Goal: Task Accomplishment & Management: Manage account settings

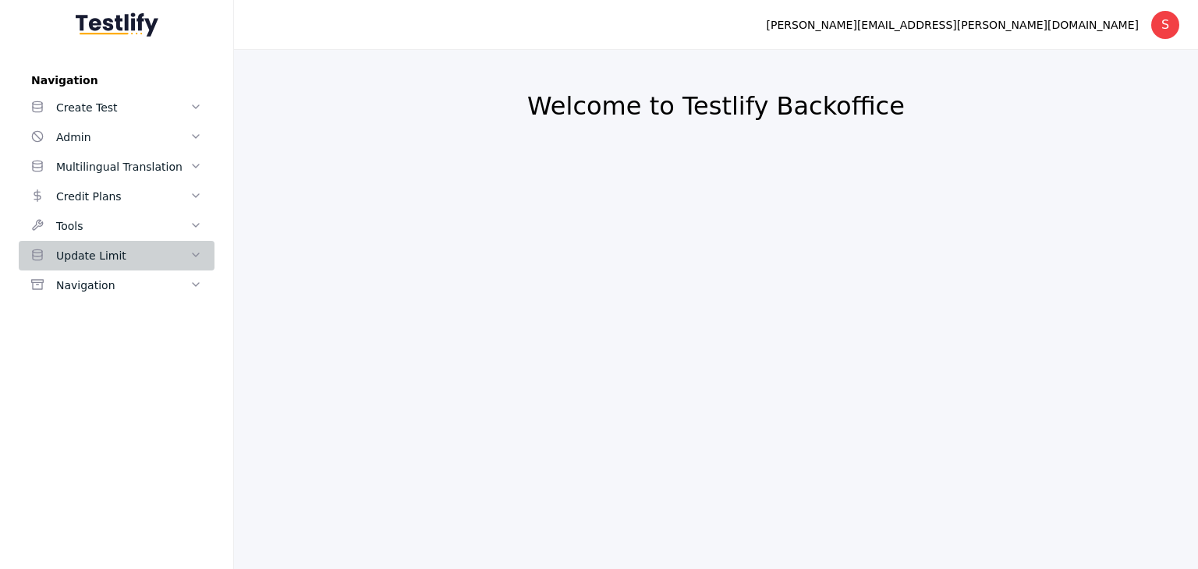
click at [184, 247] on div "Update Limit" at bounding box center [122, 255] width 133 height 19
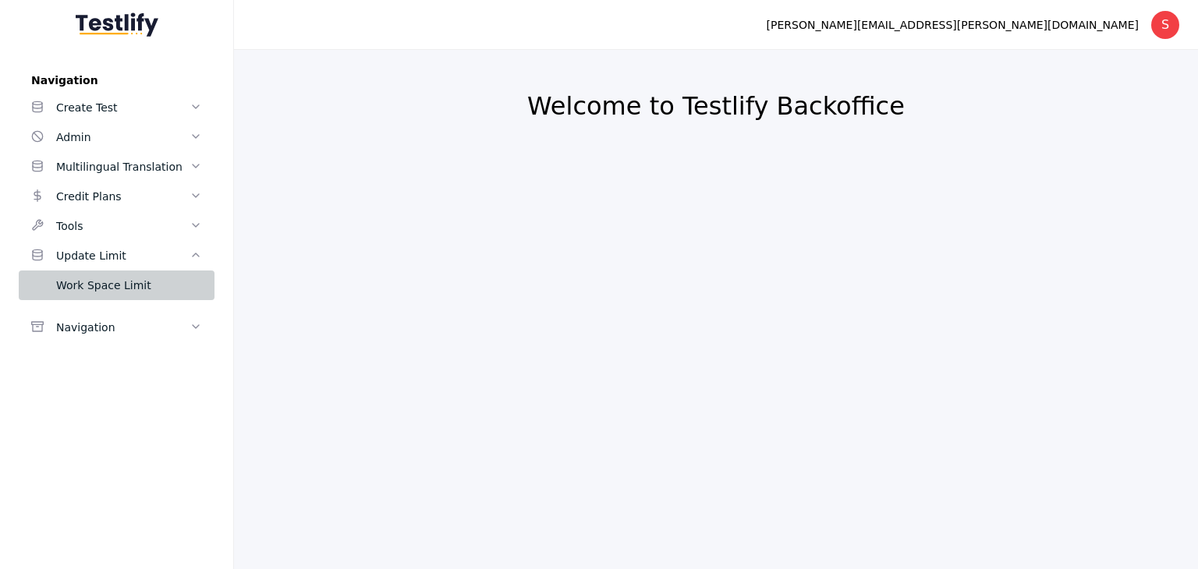
click at [166, 292] on div "Work Space Limit" at bounding box center [129, 285] width 146 height 19
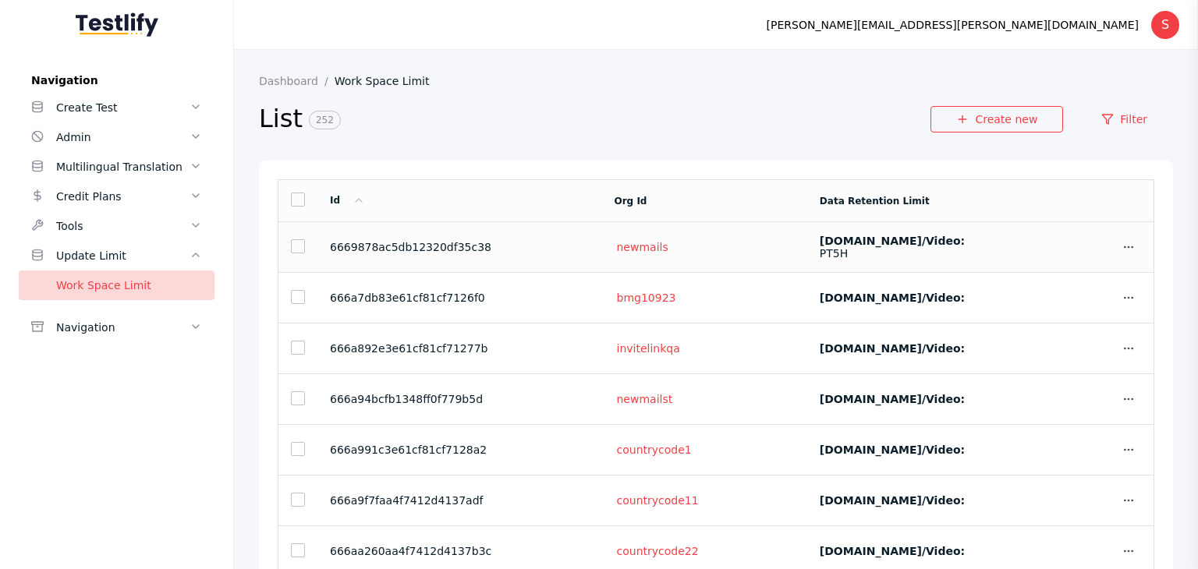
click at [367, 244] on section "6669878ac5db12320df35c38" at bounding box center [460, 247] width 260 height 12
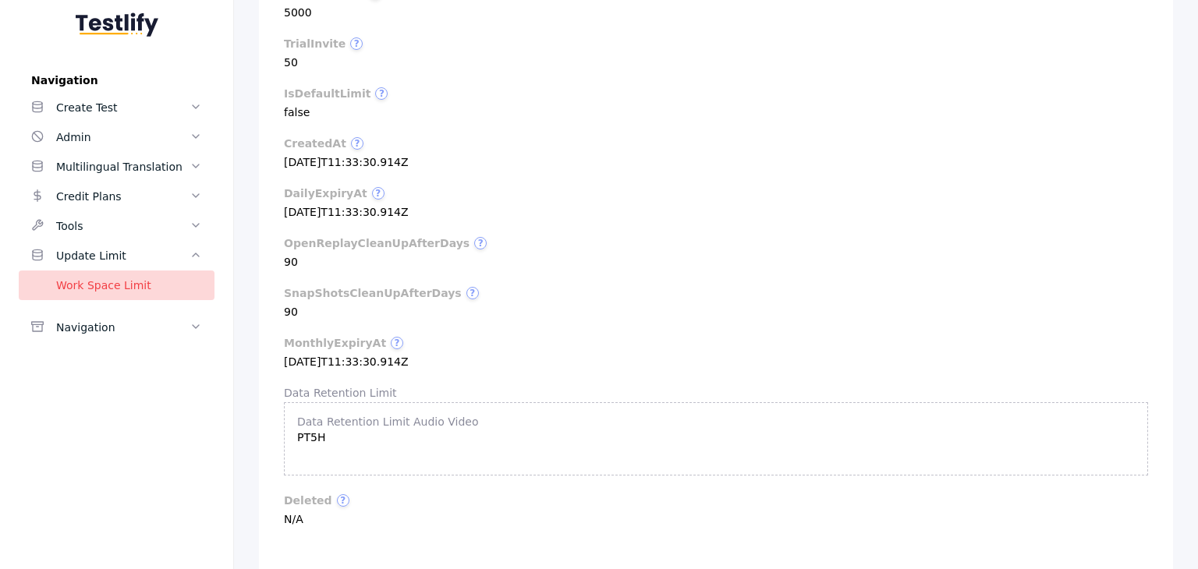
scroll to position [571, 0]
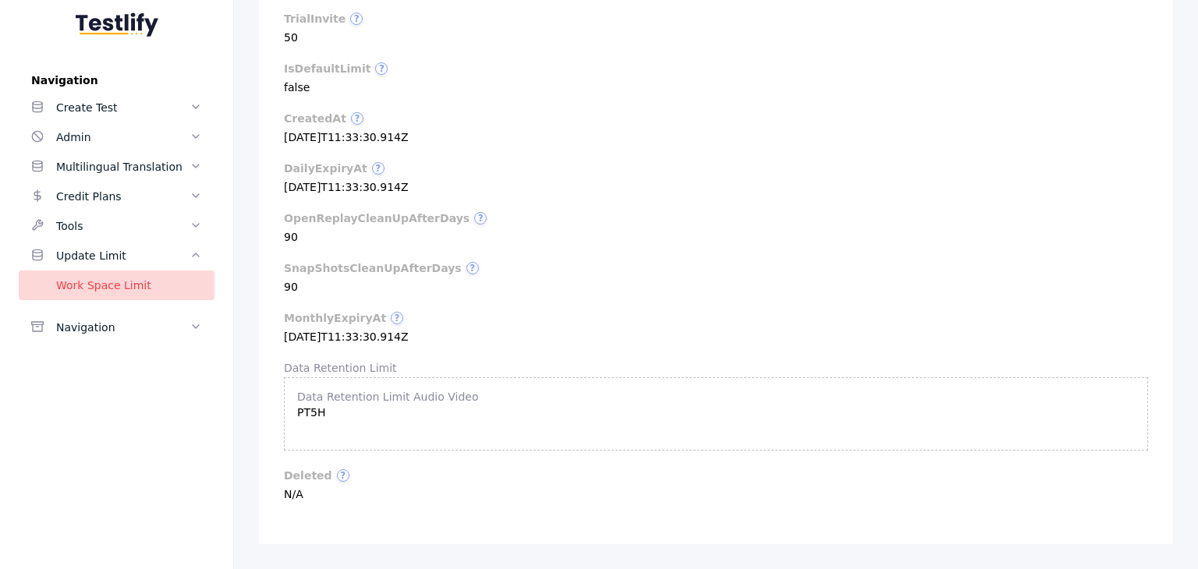
click at [321, 413] on section "Data Retention Limit Audio Video PT5H" at bounding box center [716, 405] width 838 height 28
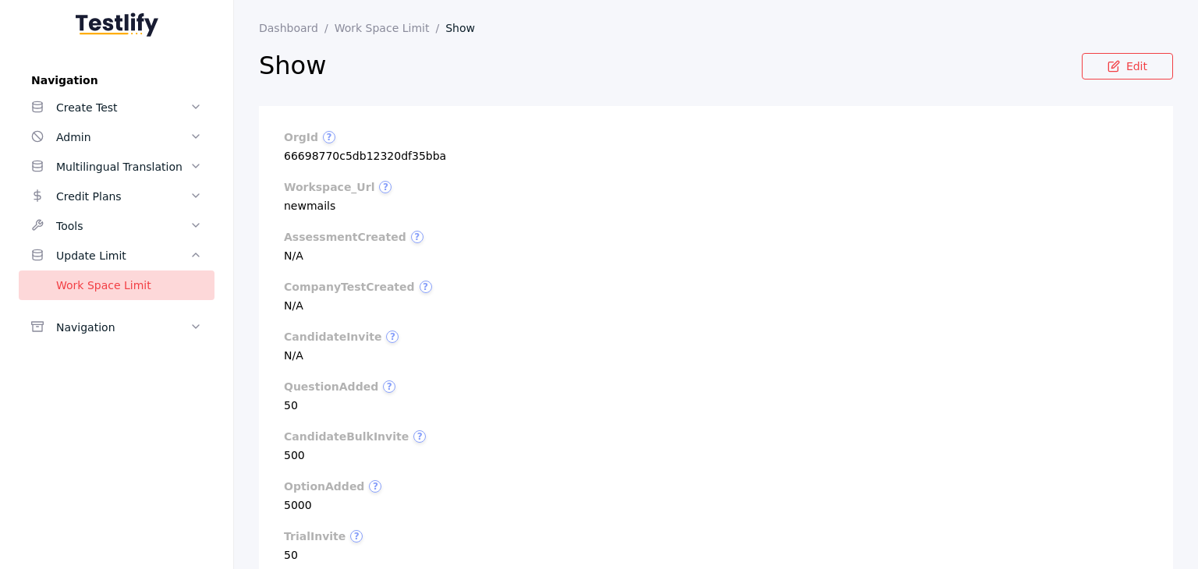
scroll to position [0, 0]
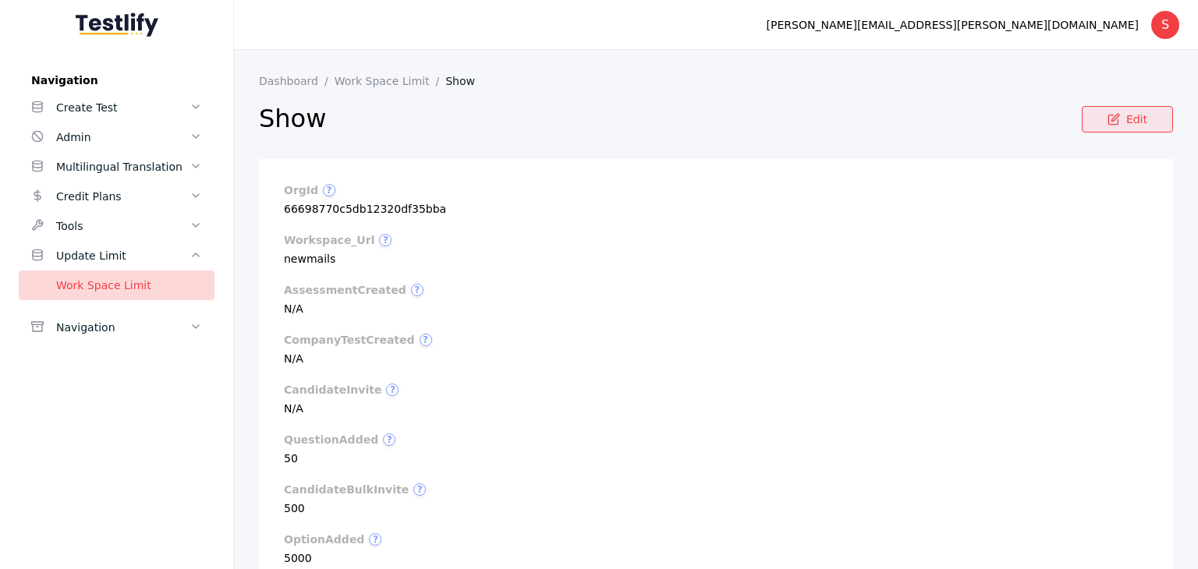
click at [1128, 113] on link "Edit" at bounding box center [1127, 119] width 91 height 27
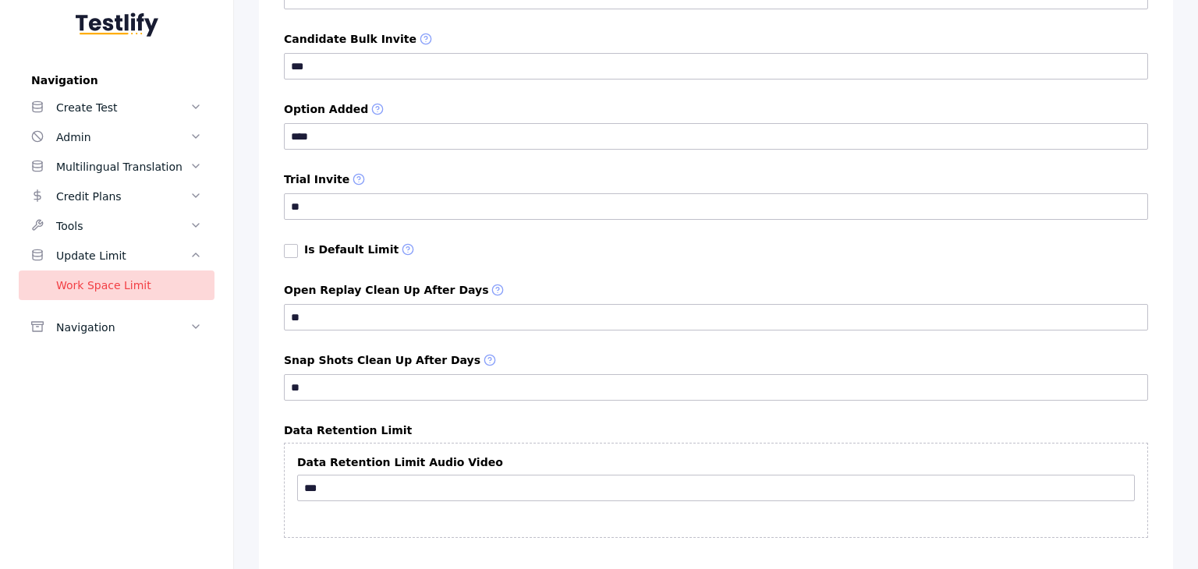
scroll to position [1009, 0]
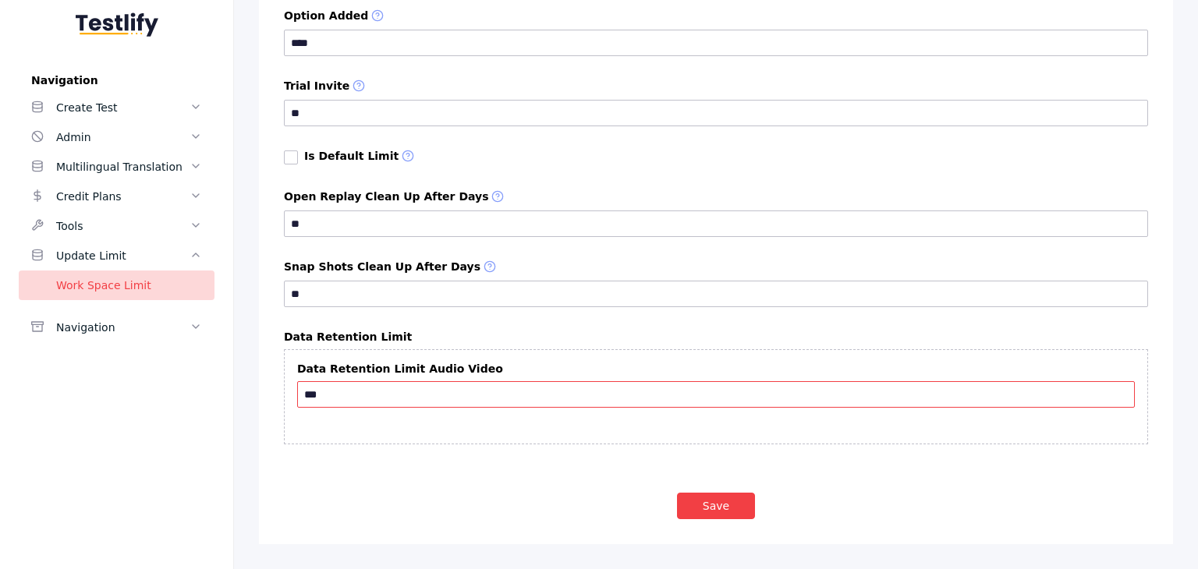
click at [331, 394] on input "***" at bounding box center [716, 394] width 838 height 27
type input "*"
type input "*******"
click at [699, 505] on button "Save" at bounding box center [716, 506] width 78 height 27
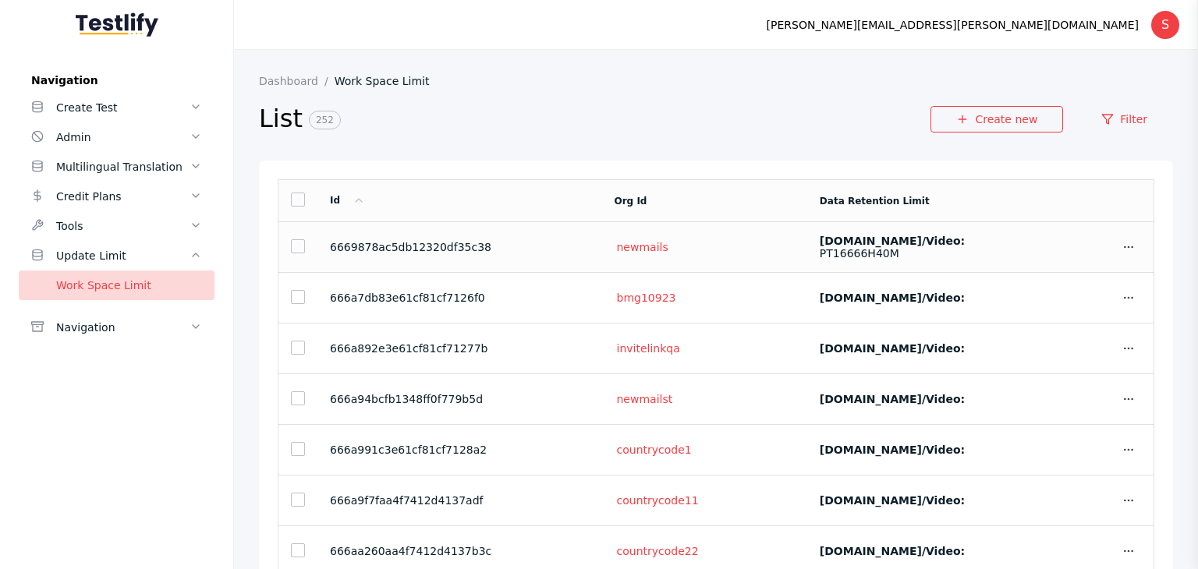
click at [471, 249] on section "6669878ac5db12320df35c38" at bounding box center [460, 247] width 260 height 12
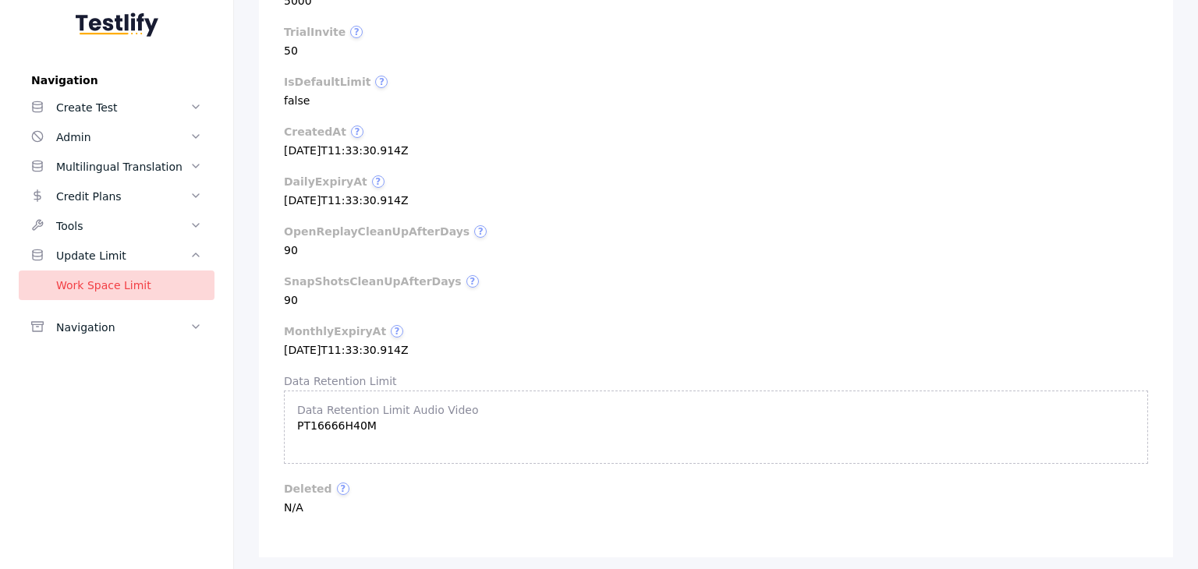
scroll to position [571, 0]
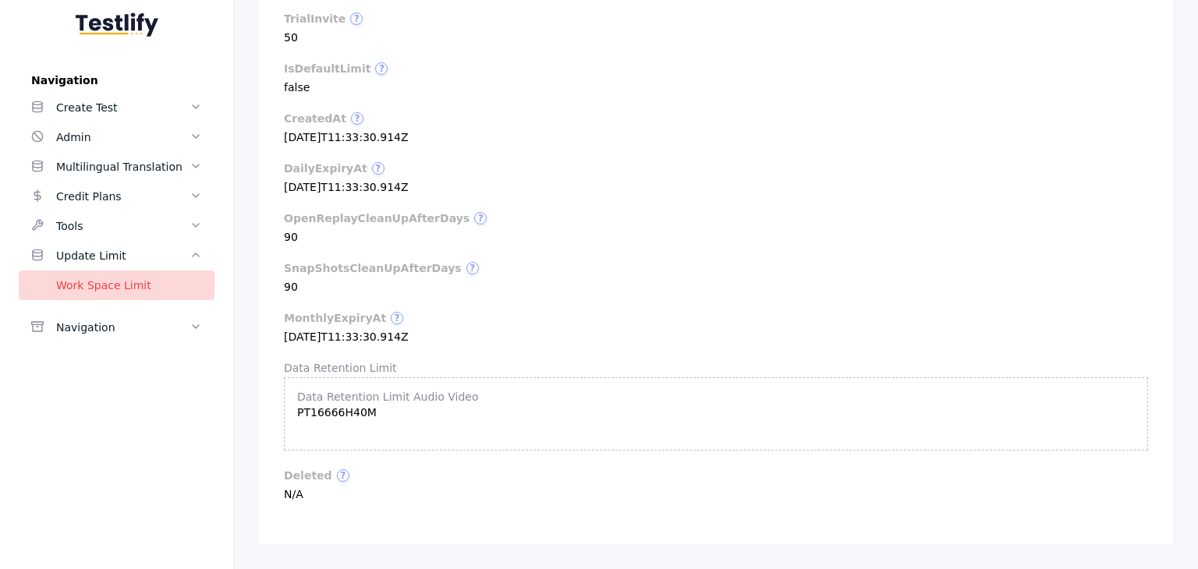
click at [328, 416] on section "Data Retention Limit Audio Video PT16666H40M" at bounding box center [716, 405] width 838 height 28
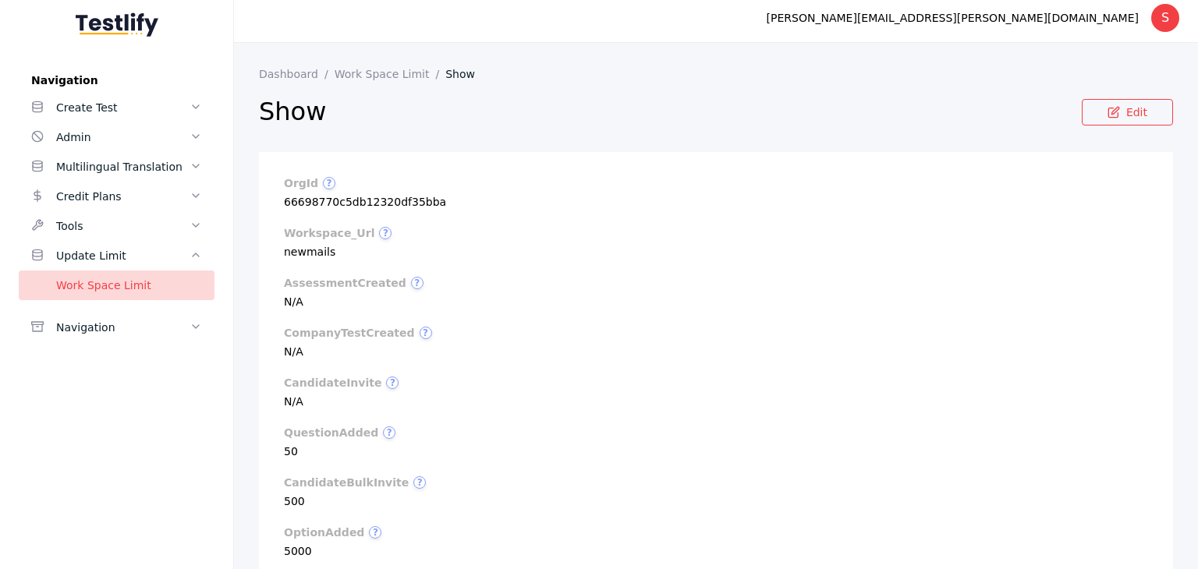
scroll to position [0, 0]
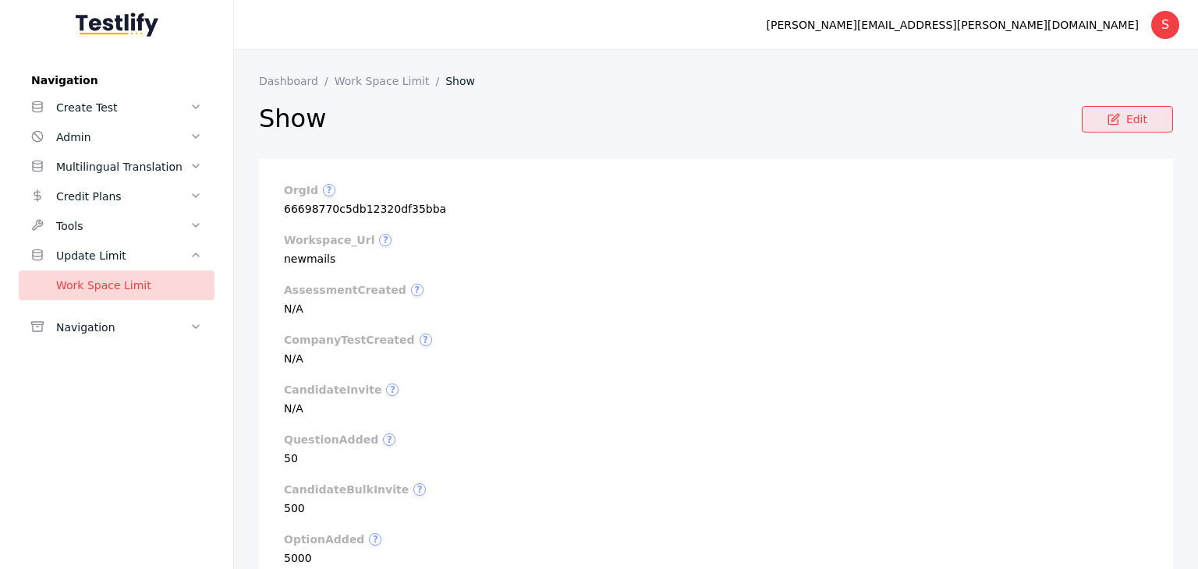
click at [1121, 116] on link "Edit" at bounding box center [1127, 119] width 91 height 27
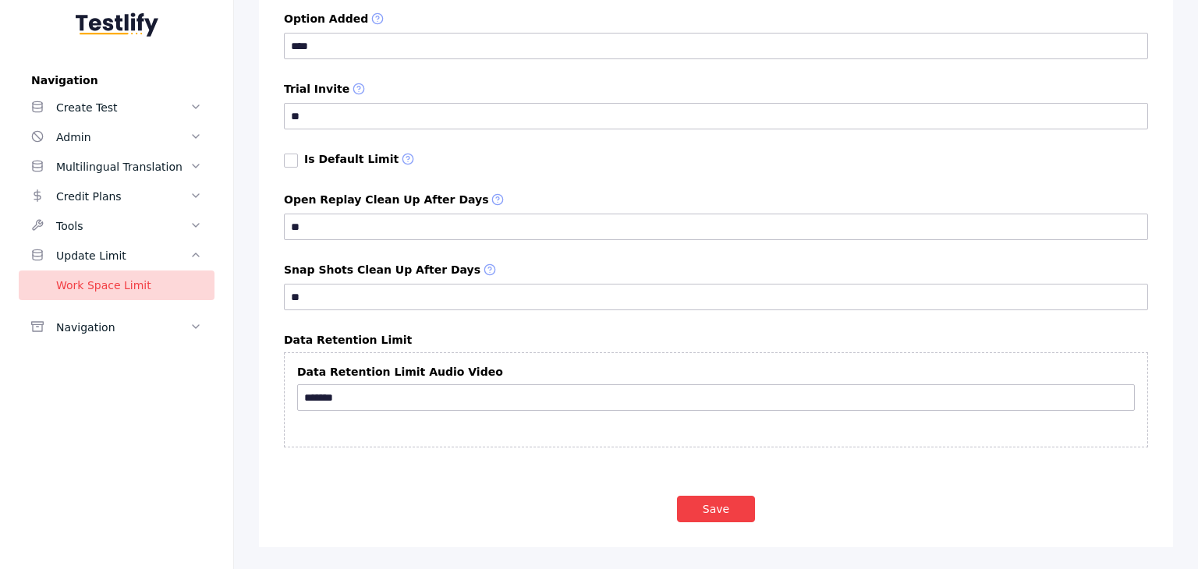
scroll to position [1009, 0]
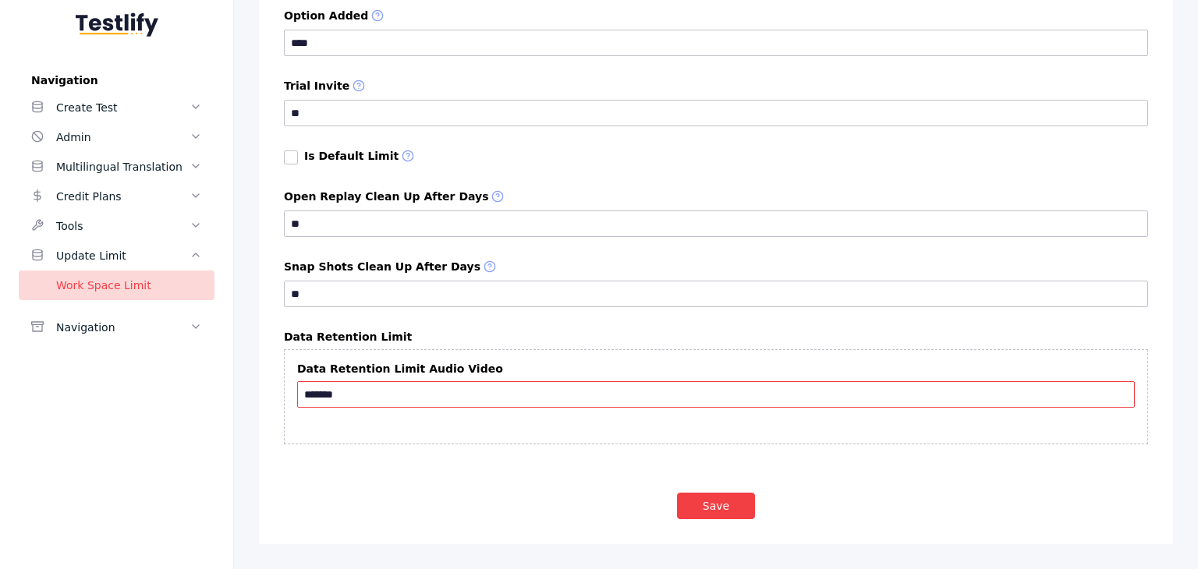
drag, startPoint x: 356, startPoint y: 395, endPoint x: 280, endPoint y: 402, distance: 76.0
type input "*"
type input "**"
click at [698, 502] on button "Save" at bounding box center [716, 506] width 78 height 27
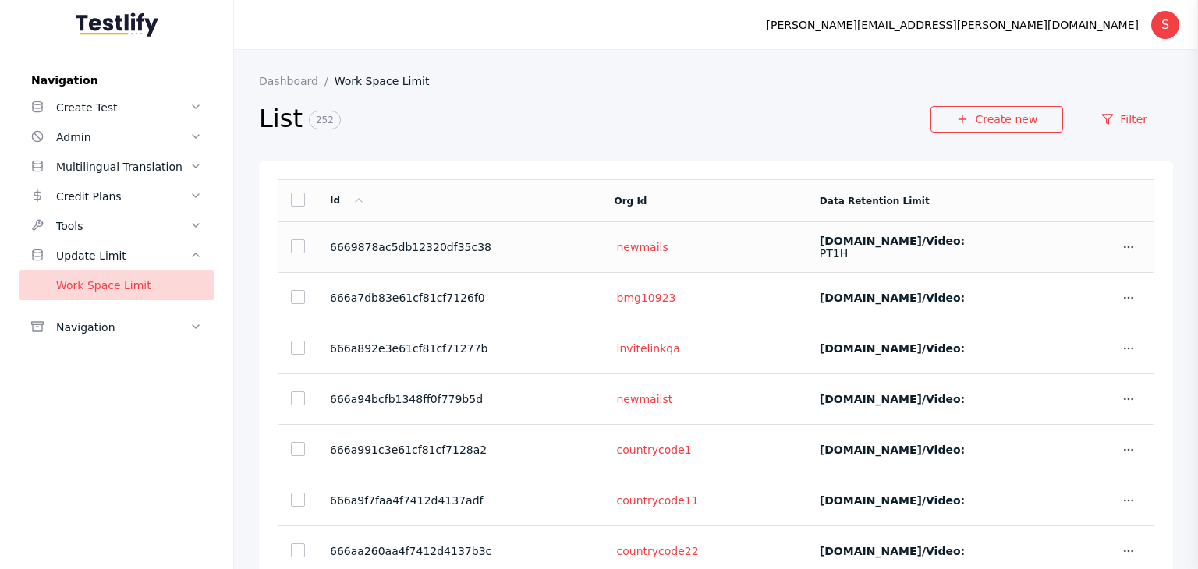
click at [504, 252] on section "6669878ac5db12320df35c38" at bounding box center [460, 247] width 260 height 12
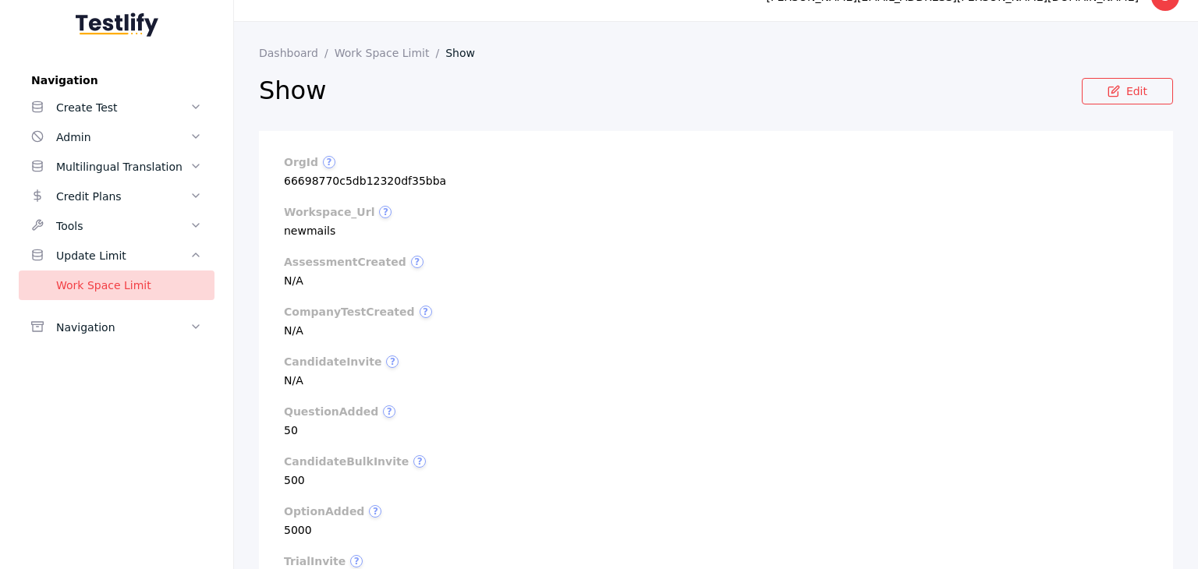
scroll to position [25, 0]
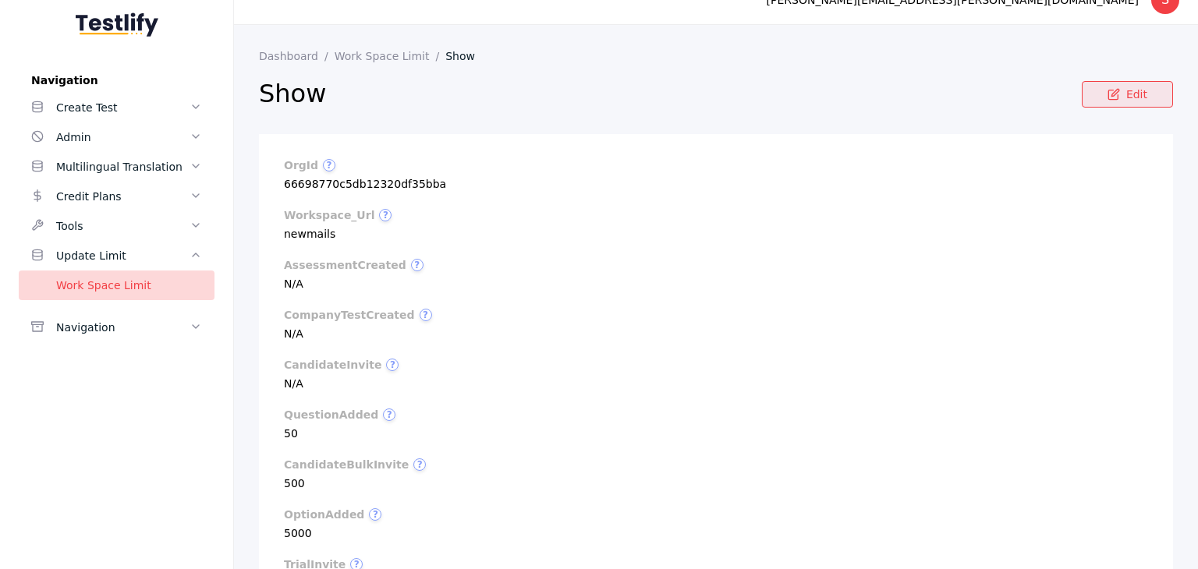
click at [1117, 91] on link "Edit" at bounding box center [1127, 94] width 91 height 27
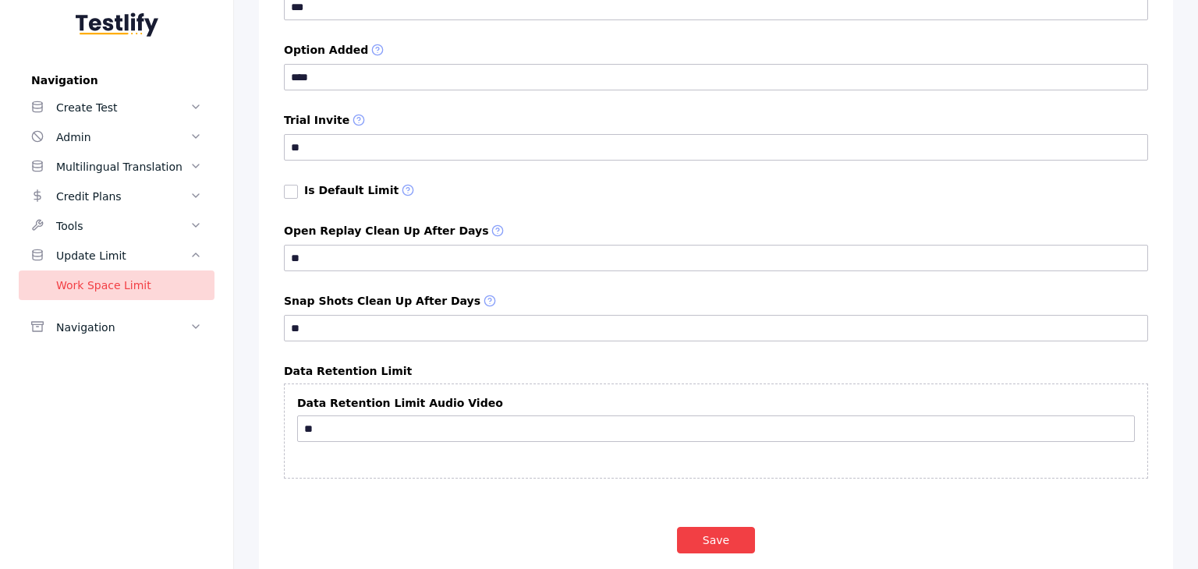
scroll to position [1009, 0]
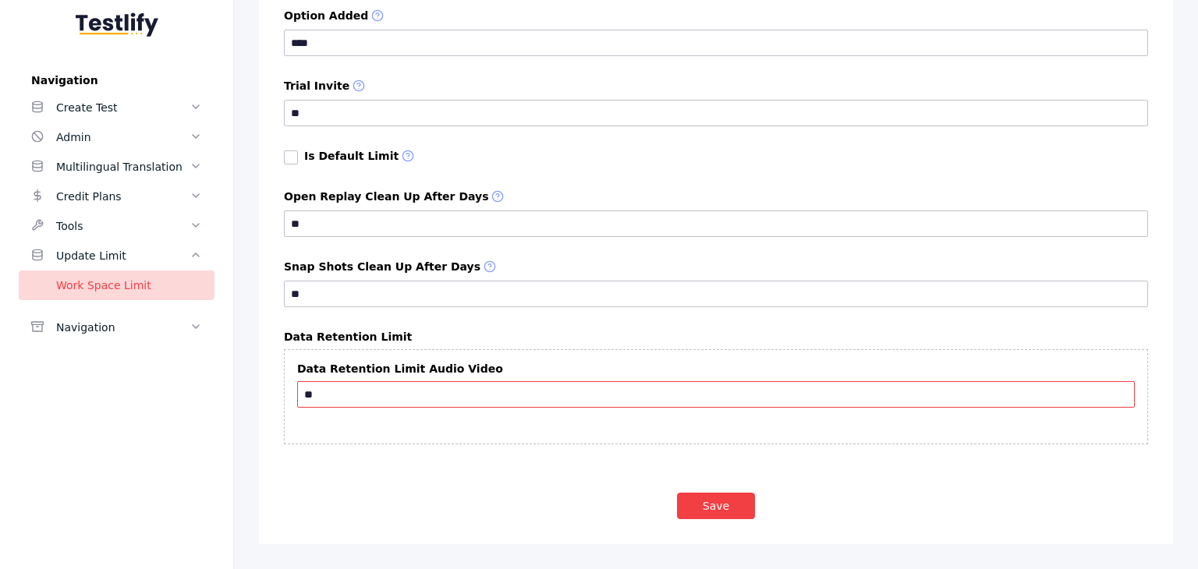
drag, startPoint x: 322, startPoint y: 390, endPoint x: 300, endPoint y: 391, distance: 21.9
click at [300, 391] on input "**" at bounding box center [716, 394] width 838 height 27
type input "***"
click at [711, 512] on button "Save" at bounding box center [716, 506] width 78 height 27
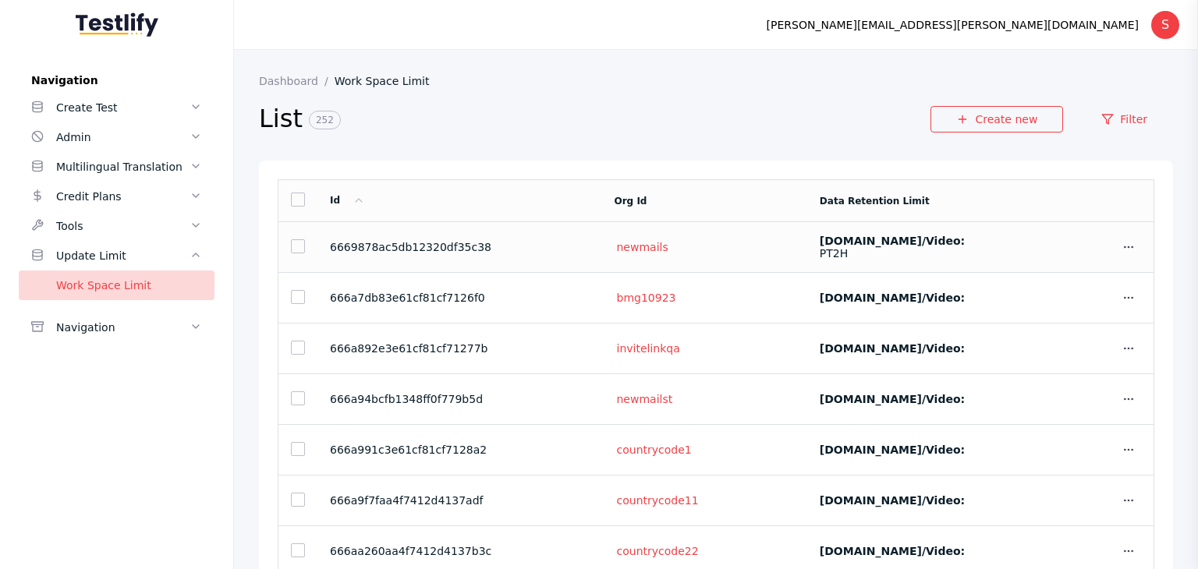
click at [820, 242] on label "[DOMAIN_NAME]/video:" at bounding box center [892, 241] width 145 height 12
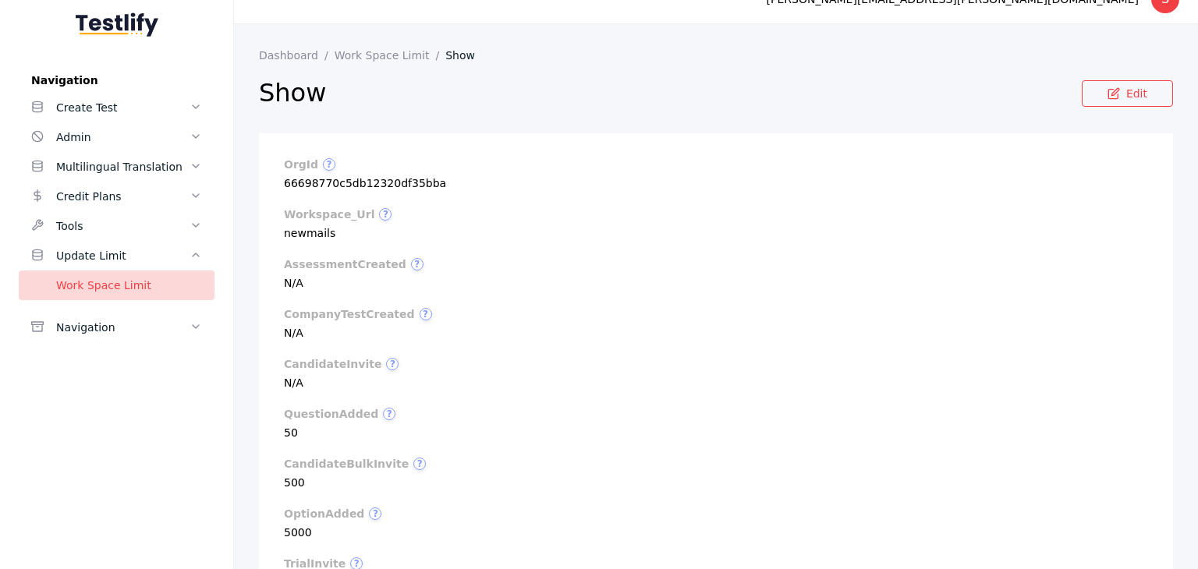
scroll to position [25, 0]
click at [1094, 103] on link "Edit" at bounding box center [1127, 94] width 91 height 27
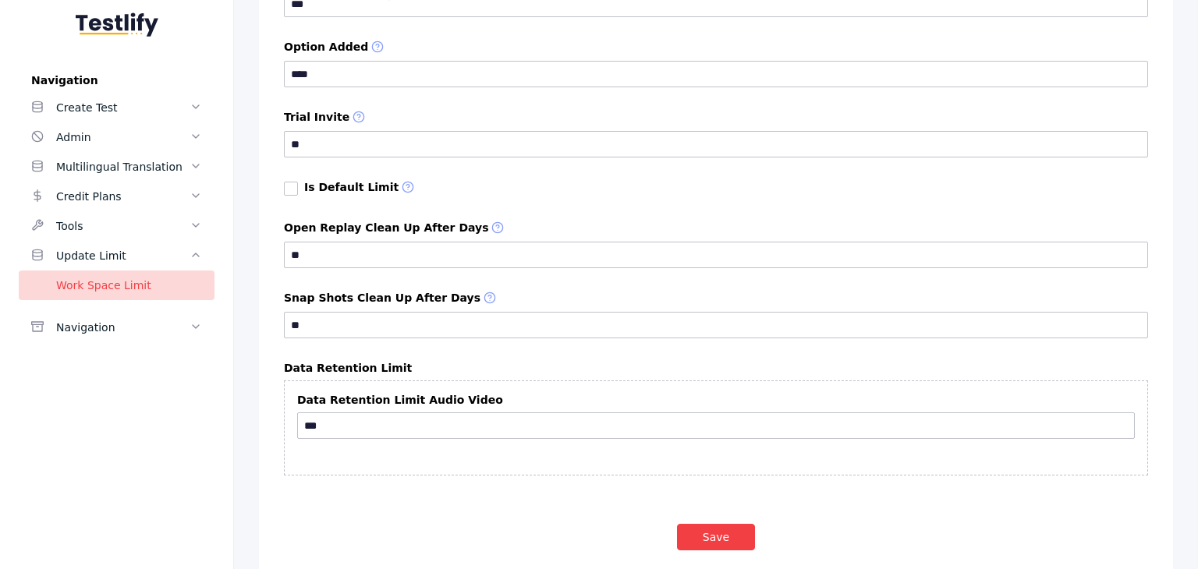
scroll to position [1009, 0]
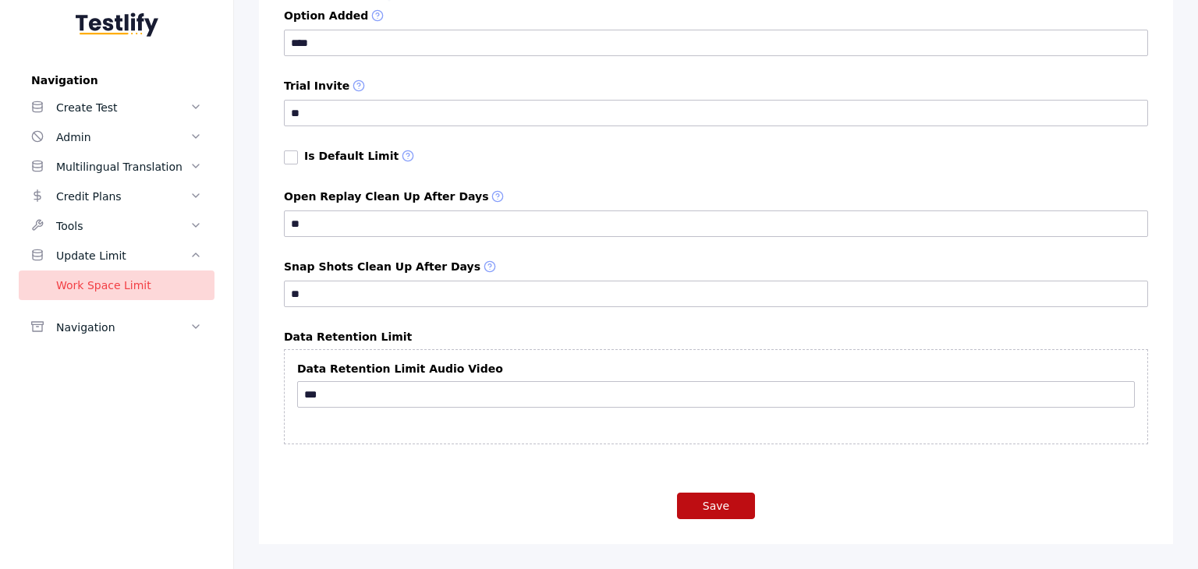
click at [714, 503] on button "Save" at bounding box center [716, 506] width 78 height 27
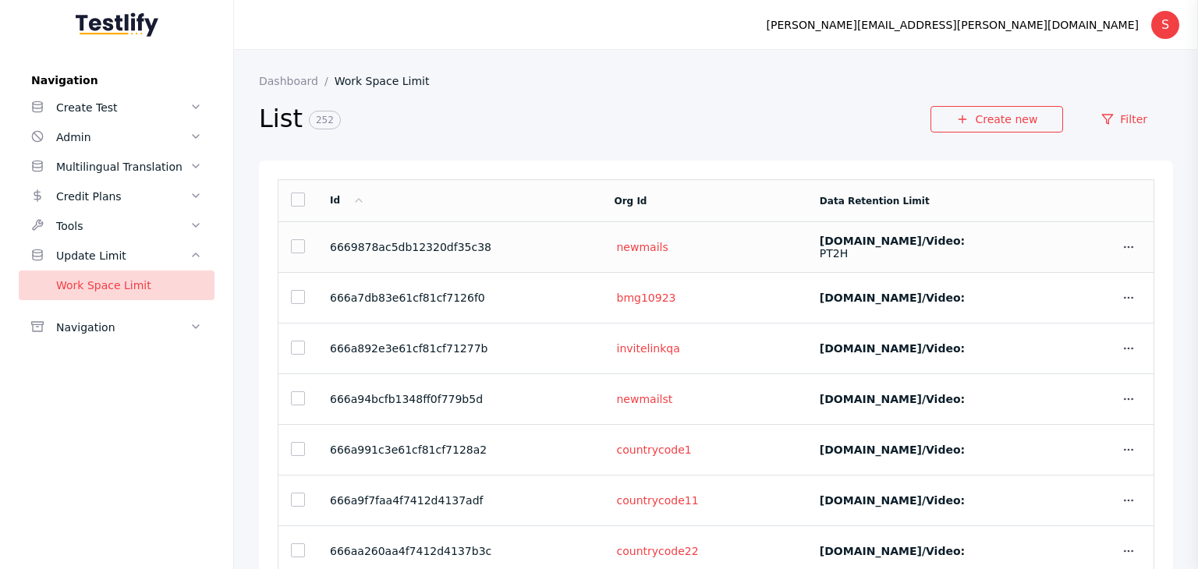
click at [441, 247] on section "6669878ac5db12320df35c38" at bounding box center [460, 247] width 260 height 12
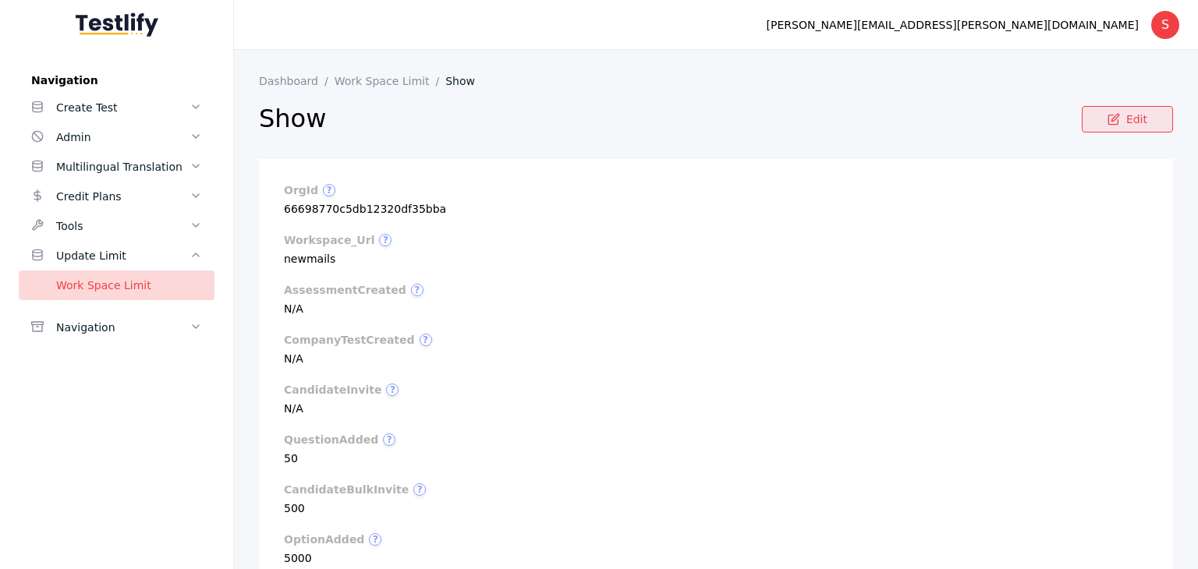
click at [1119, 129] on link "Edit" at bounding box center [1127, 119] width 91 height 27
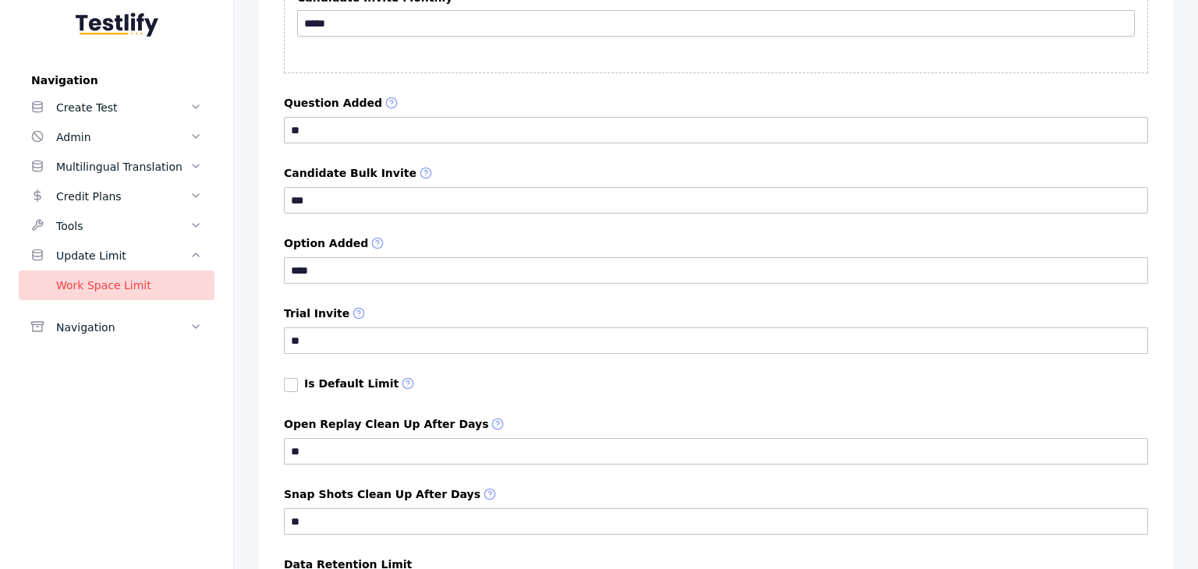
scroll to position [1009, 0]
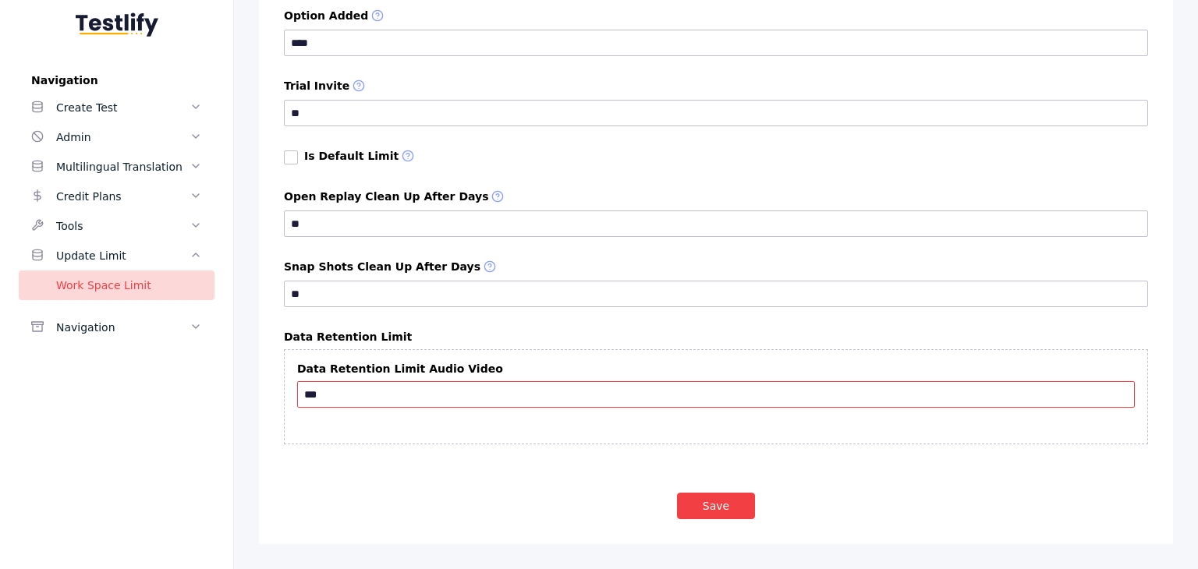
drag, startPoint x: 330, startPoint y: 399, endPoint x: 303, endPoint y: 403, distance: 27.7
click at [303, 403] on input "***" at bounding box center [716, 394] width 838 height 27
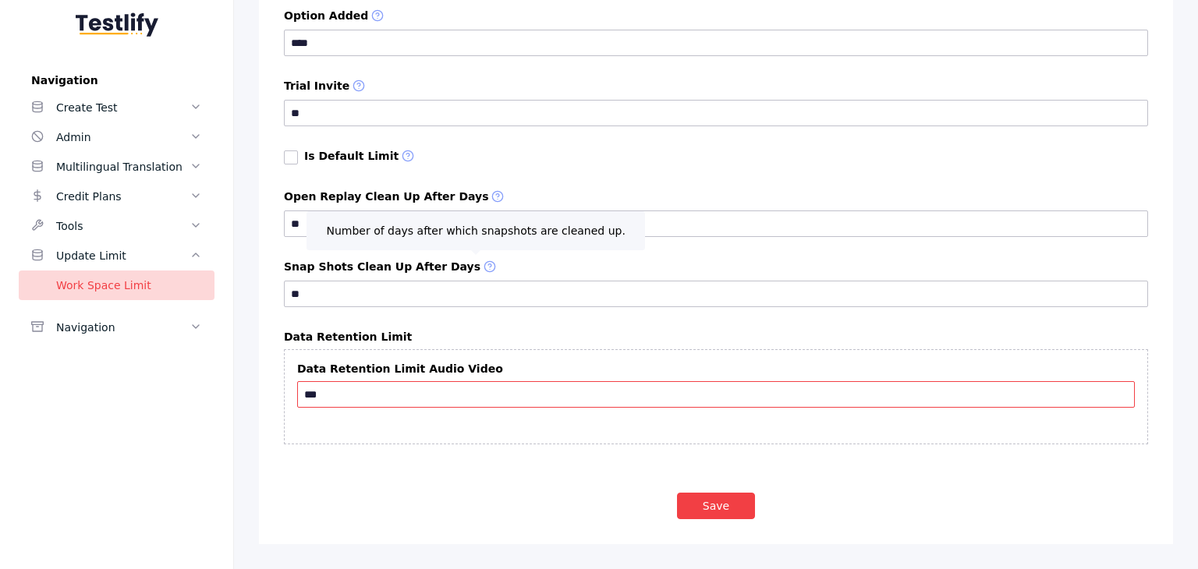
click at [339, 399] on input "***" at bounding box center [716, 394] width 838 height 27
type input "*"
type input "***"
drag, startPoint x: 724, startPoint y: 510, endPoint x: 708, endPoint y: 508, distance: 15.7
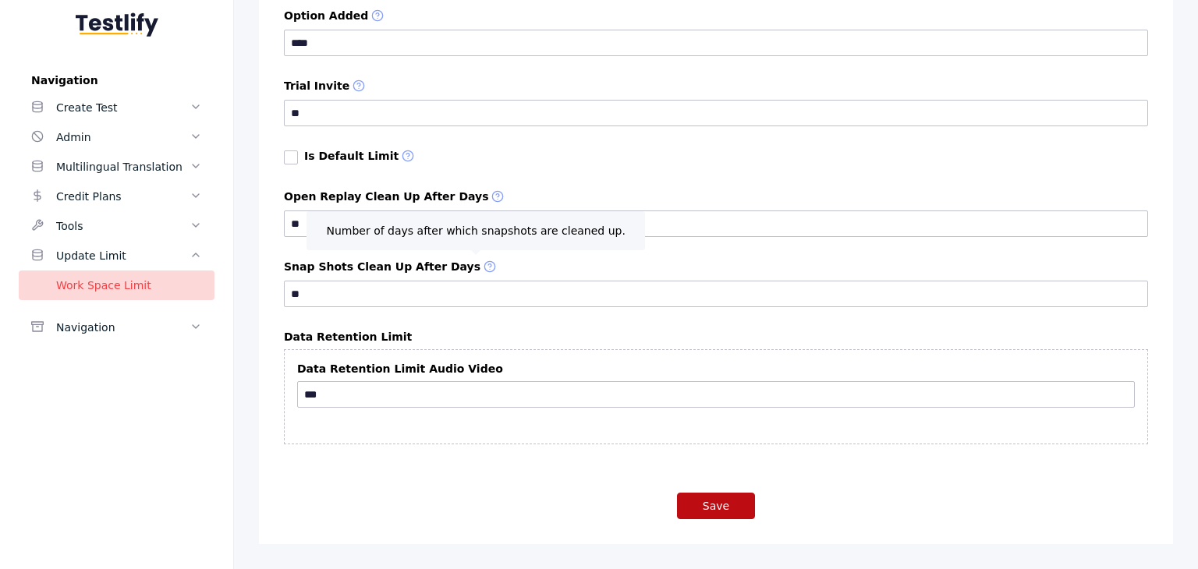
click at [708, 508] on button "Save" at bounding box center [716, 506] width 78 height 27
